Goal: Transaction & Acquisition: Book appointment/travel/reservation

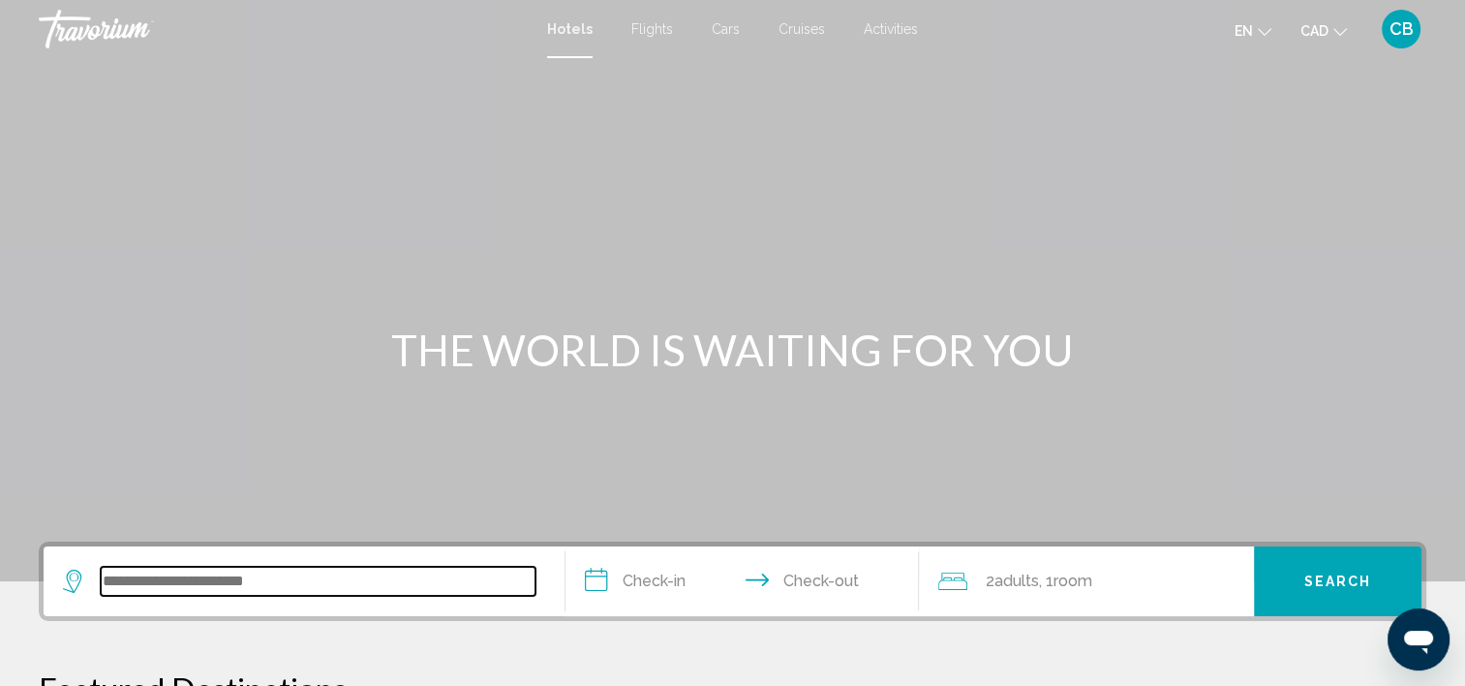
click at [165, 592] on input "Search widget" at bounding box center [318, 580] width 435 height 29
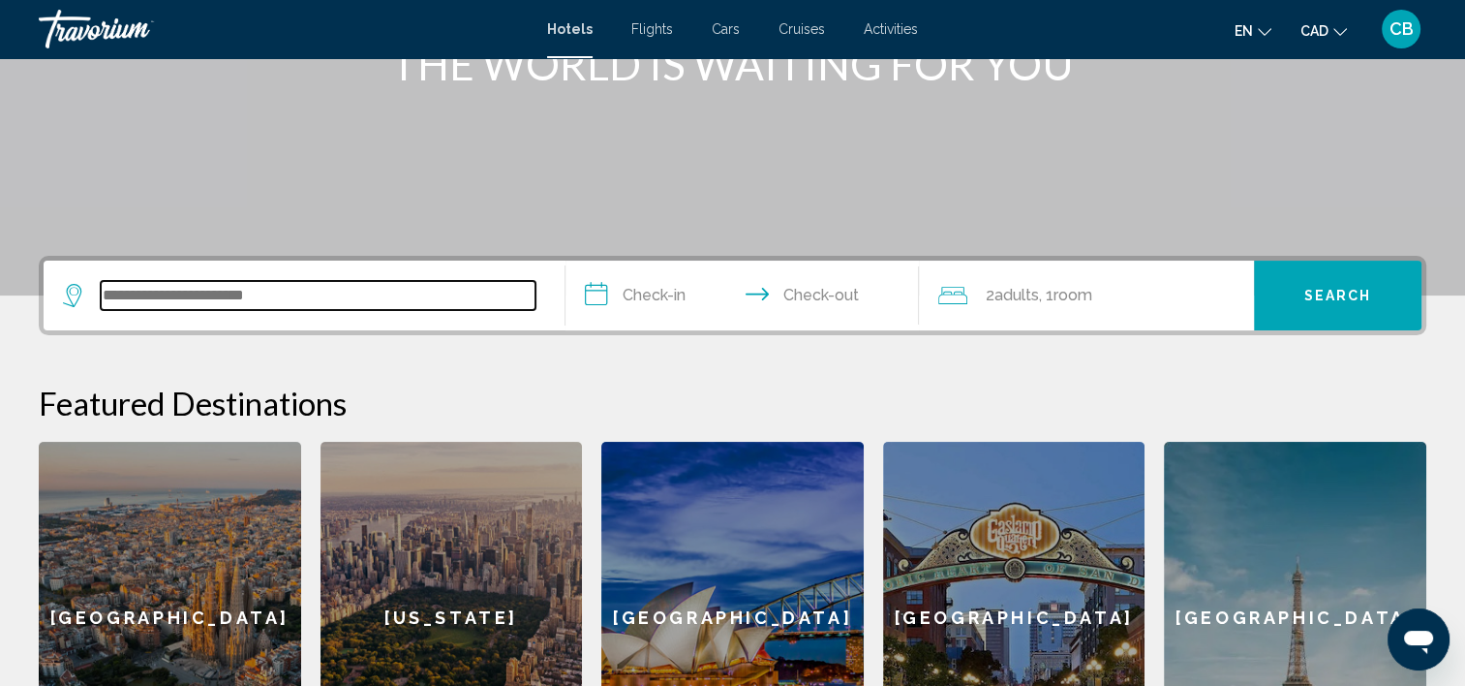
scroll to position [284, 0]
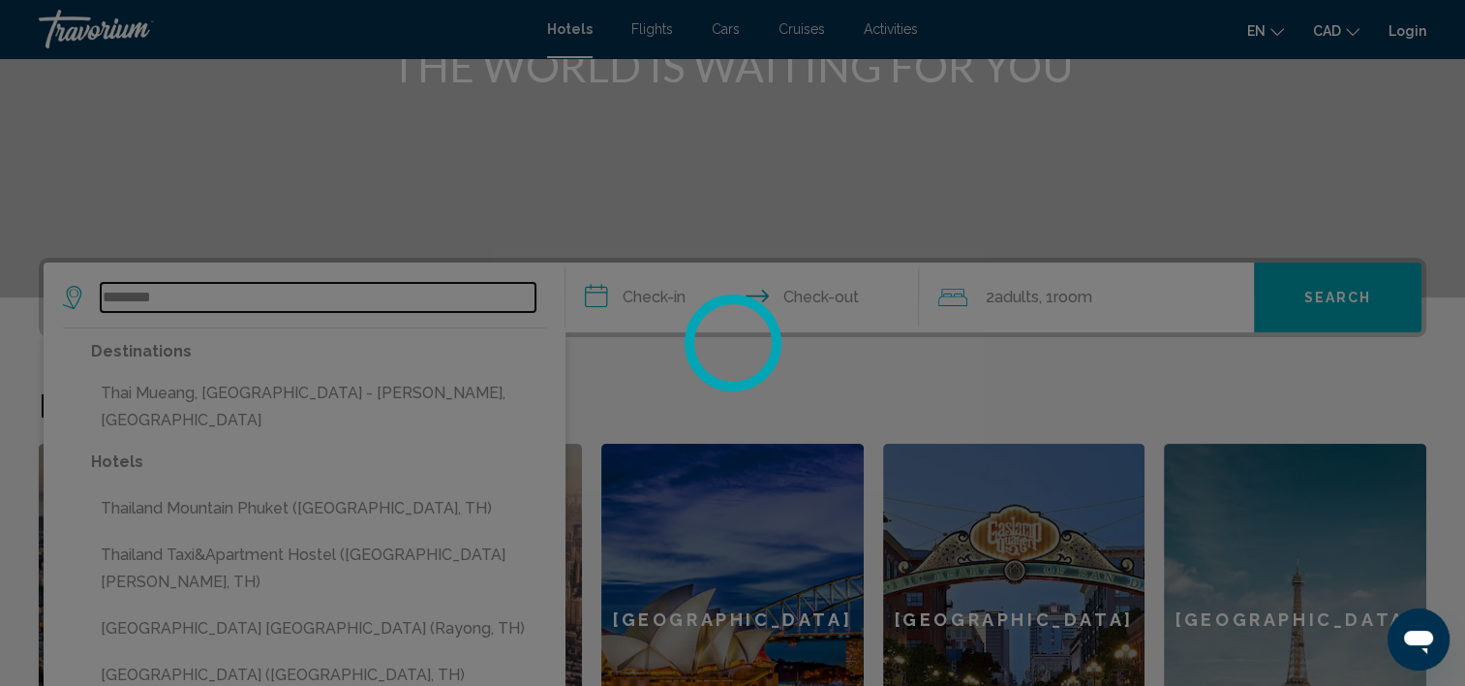
type input "********"
click at [641, 294] on div at bounding box center [732, 343] width 1465 height 686
